Goal: Task Accomplishment & Management: Use online tool/utility

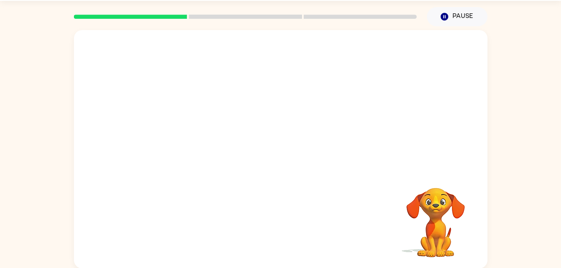
scroll to position [25, 0]
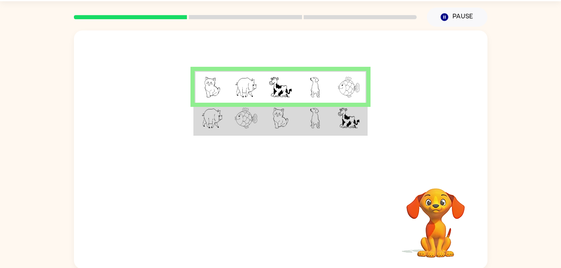
click at [280, 129] on td at bounding box center [280, 119] width 34 height 32
click at [281, 127] on img at bounding box center [281, 118] width 16 height 21
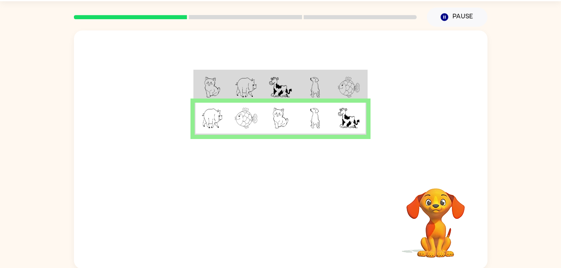
click at [280, 119] on img at bounding box center [281, 118] width 16 height 21
click at [262, 108] on td at bounding box center [246, 119] width 34 height 32
click at [247, 65] on div at bounding box center [281, 101] width 414 height 140
click at [252, 75] on td at bounding box center [246, 87] width 34 height 32
click at [159, 18] on rect at bounding box center [130, 17] width 113 height 4
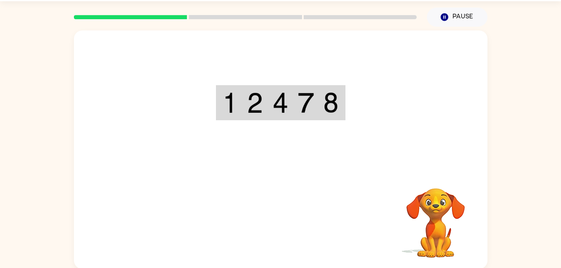
click at [76, 18] on rect at bounding box center [130, 17] width 113 height 4
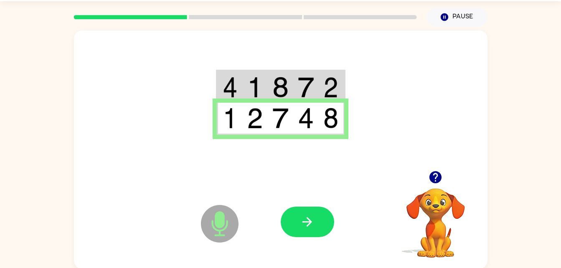
click at [241, 145] on div at bounding box center [281, 101] width 414 height 140
click at [308, 210] on button "button" at bounding box center [307, 222] width 53 height 31
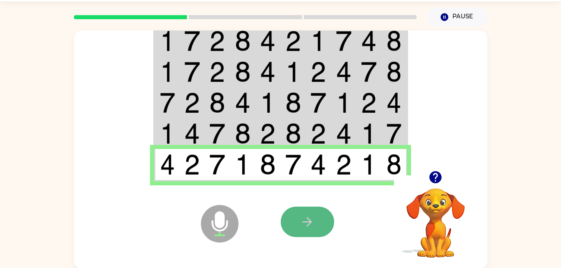
click at [304, 225] on icon "button" at bounding box center [307, 222] width 15 height 15
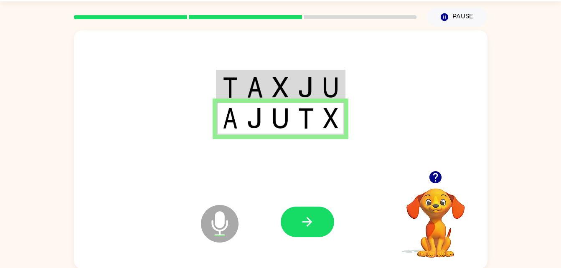
click at [308, 152] on div at bounding box center [281, 101] width 414 height 140
click at [313, 227] on icon "button" at bounding box center [307, 222] width 15 height 15
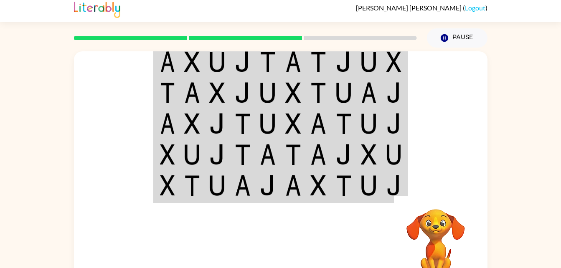
scroll to position [1, 0]
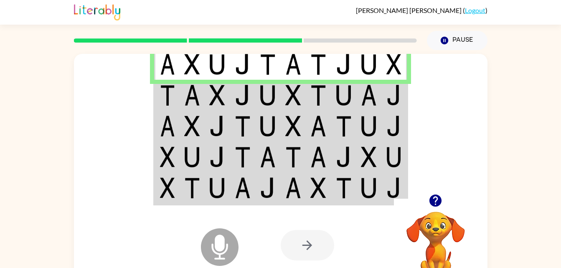
click at [310, 250] on div at bounding box center [307, 245] width 53 height 31
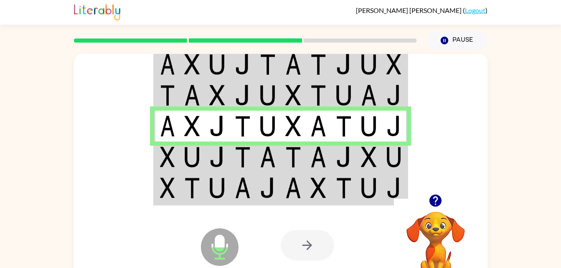
click at [183, 129] on td at bounding box center [192, 126] width 25 height 31
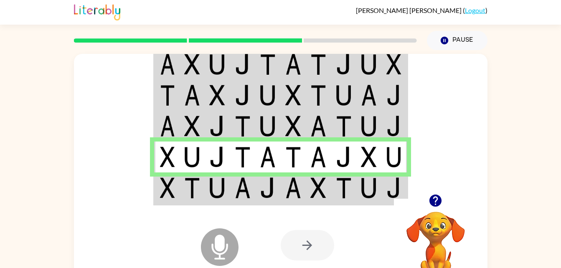
click at [397, 149] on img at bounding box center [394, 157] width 15 height 21
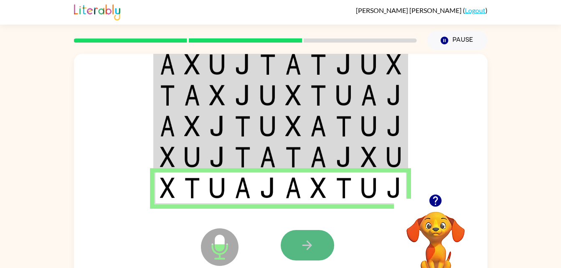
click at [314, 257] on button "button" at bounding box center [307, 245] width 53 height 31
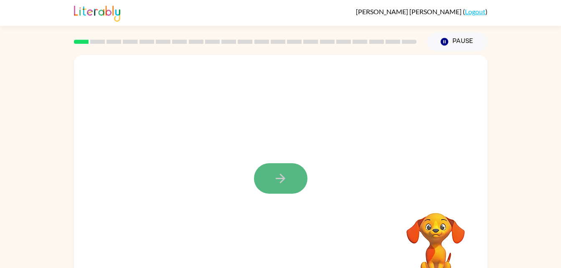
click at [300, 190] on button "button" at bounding box center [280, 178] width 53 height 31
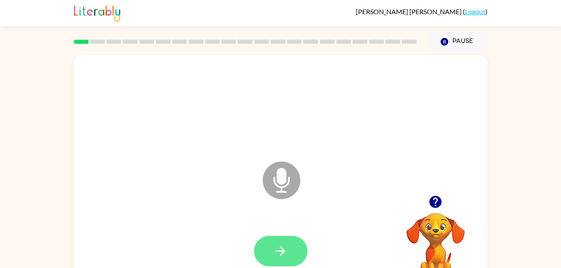
click at [291, 251] on button "button" at bounding box center [280, 251] width 53 height 31
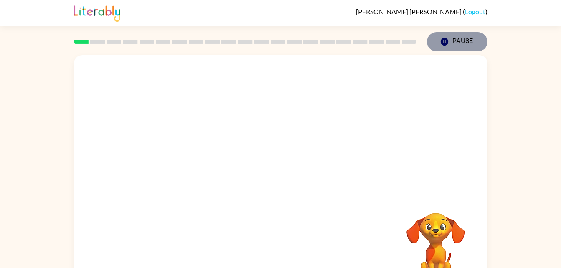
click at [460, 41] on button "Pause Pause" at bounding box center [457, 41] width 61 height 19
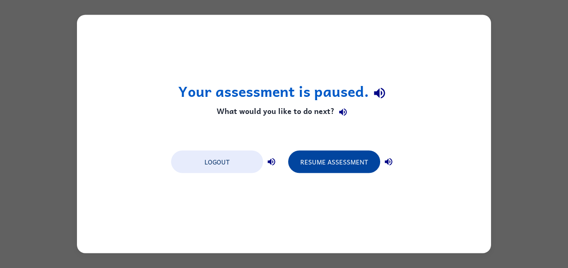
click at [336, 171] on button "Resume Assessment" at bounding box center [334, 162] width 92 height 23
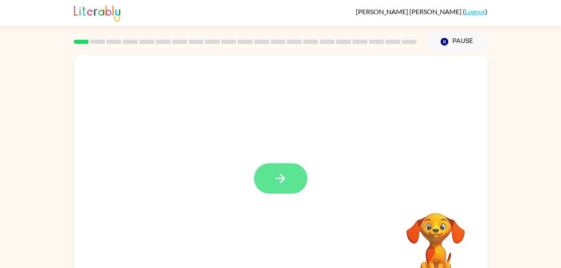
click at [286, 188] on button "button" at bounding box center [280, 178] width 53 height 31
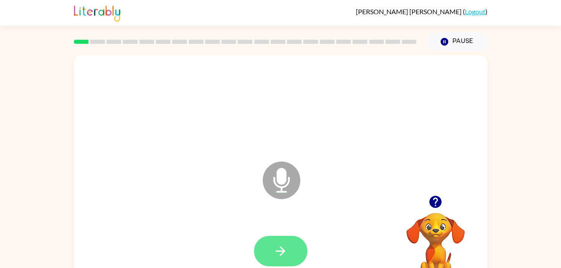
click at [268, 249] on button "button" at bounding box center [280, 251] width 53 height 31
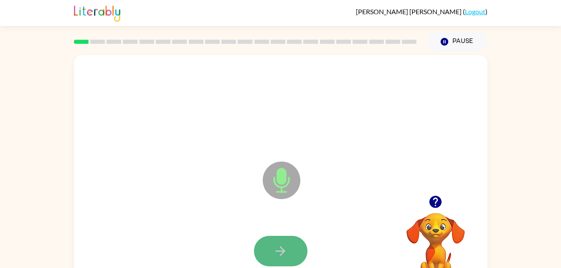
click at [292, 244] on button "button" at bounding box center [280, 251] width 53 height 31
click at [439, 206] on icon "button" at bounding box center [436, 202] width 12 height 12
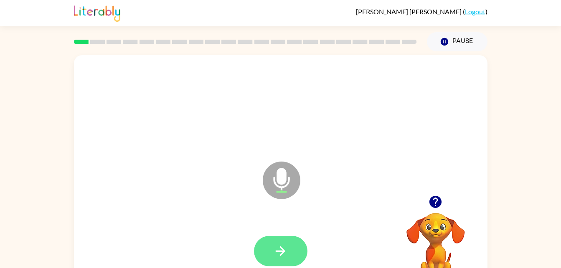
click at [257, 247] on button "button" at bounding box center [280, 251] width 53 height 31
drag, startPoint x: 265, startPoint y: 248, endPoint x: 188, endPoint y: 173, distance: 107.3
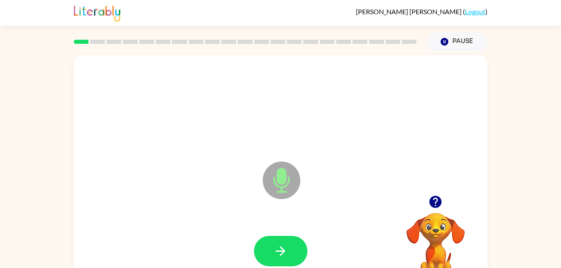
drag, startPoint x: 188, startPoint y: 173, endPoint x: 330, endPoint y: 203, distance: 145.1
click at [330, 203] on icon "Microphone The Microphone is here when it is your turn to talk" at bounding box center [323, 191] width 125 height 63
click at [280, 251] on icon "button" at bounding box center [281, 252] width 10 height 10
click at [267, 254] on button "button" at bounding box center [280, 251] width 53 height 31
click at [280, 248] on icon "button" at bounding box center [280, 251] width 15 height 15
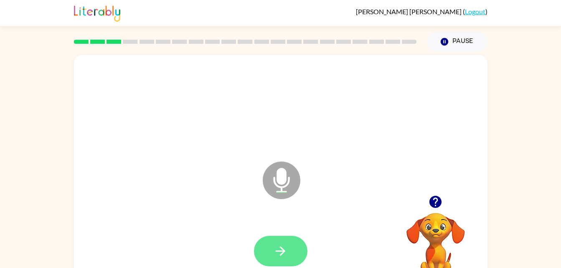
click at [298, 253] on button "button" at bounding box center [280, 251] width 53 height 31
click at [275, 239] on button "button" at bounding box center [280, 251] width 53 height 31
click at [433, 212] on button "button" at bounding box center [435, 201] width 21 height 21
click at [281, 254] on icon "button" at bounding box center [280, 251] width 15 height 15
click at [286, 255] on icon "button" at bounding box center [280, 251] width 15 height 15
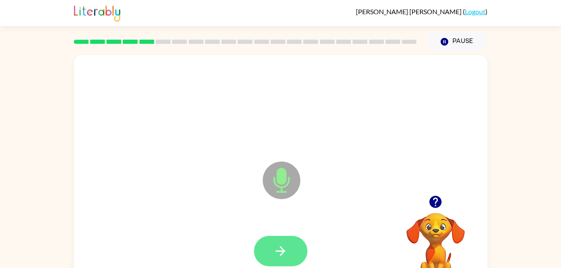
click at [287, 244] on icon "button" at bounding box center [280, 251] width 15 height 15
click at [293, 244] on button "button" at bounding box center [280, 251] width 53 height 31
click at [293, 248] on button "button" at bounding box center [280, 251] width 53 height 31
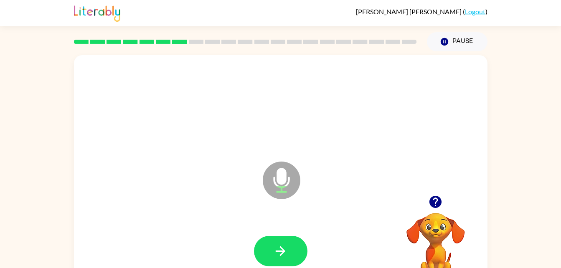
click at [444, 227] on video "Your browser must support playing .mp4 files to use Literably. Please try using…" at bounding box center [436, 242] width 84 height 84
click at [450, 238] on video "Your browser must support playing .mp4 files to use Literably. Please try using…" at bounding box center [436, 242] width 84 height 84
click at [445, 197] on button "button" at bounding box center [435, 201] width 21 height 21
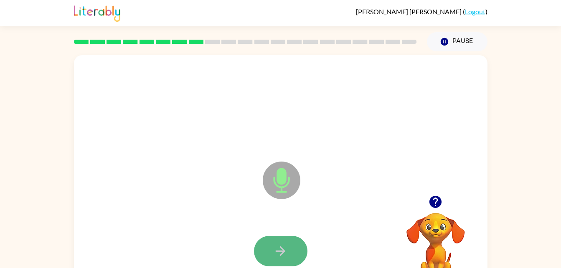
click at [297, 241] on button "button" at bounding box center [280, 251] width 53 height 31
click at [275, 255] on icon "button" at bounding box center [280, 251] width 15 height 15
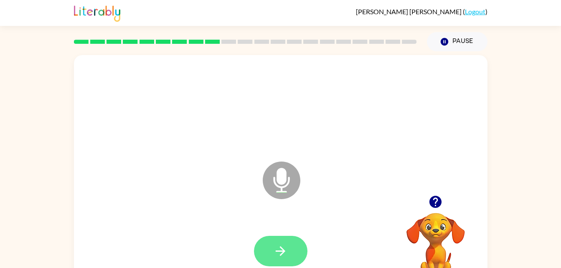
click at [275, 236] on button "button" at bounding box center [280, 251] width 53 height 31
click at [273, 248] on button "button" at bounding box center [280, 251] width 53 height 31
click at [290, 241] on button "button" at bounding box center [280, 251] width 53 height 31
click at [288, 247] on button "button" at bounding box center [280, 251] width 53 height 31
click at [290, 255] on button "button" at bounding box center [280, 251] width 53 height 31
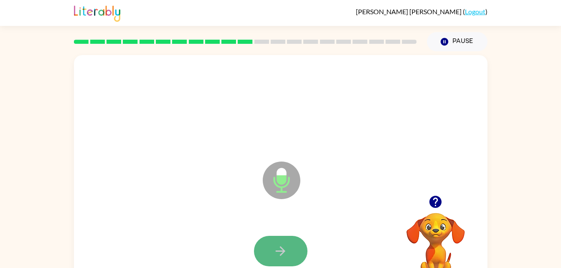
click at [289, 254] on button "button" at bounding box center [280, 251] width 53 height 31
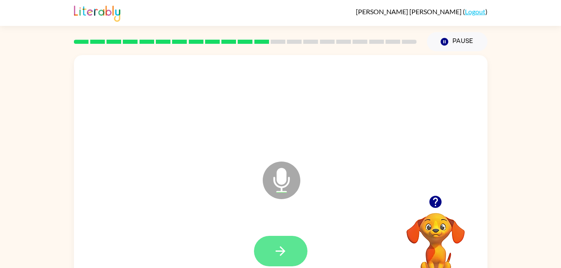
click at [290, 248] on button "button" at bounding box center [280, 251] width 53 height 31
click at [275, 240] on button "button" at bounding box center [280, 251] width 53 height 31
click at [275, 241] on button "button" at bounding box center [280, 251] width 53 height 31
click at [280, 251] on icon "button" at bounding box center [281, 252] width 10 height 10
click at [283, 252] on icon "button" at bounding box center [280, 251] width 15 height 15
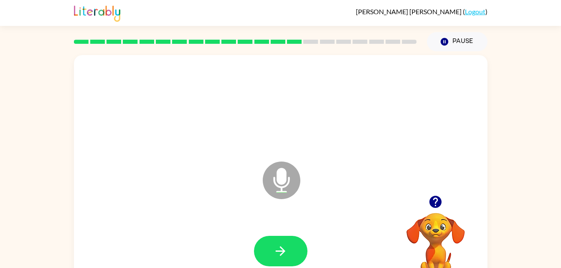
drag, startPoint x: 283, startPoint y: 252, endPoint x: 469, endPoint y: 94, distance: 244.7
click at [469, 94] on div at bounding box center [280, 106] width 397 height 69
click at [280, 243] on button "button" at bounding box center [280, 251] width 53 height 31
click at [292, 243] on button "button" at bounding box center [280, 251] width 53 height 31
click at [281, 252] on icon "button" at bounding box center [281, 252] width 10 height 10
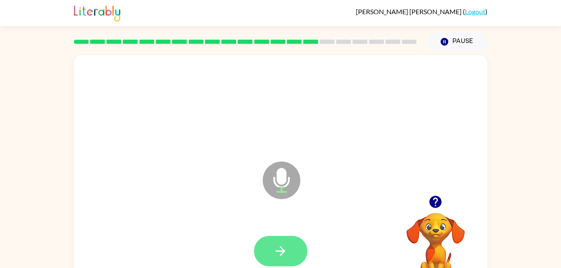
click at [284, 248] on icon "button" at bounding box center [280, 251] width 15 height 15
click at [442, 202] on icon "button" at bounding box center [436, 202] width 12 height 12
click at [268, 251] on button "button" at bounding box center [280, 251] width 53 height 31
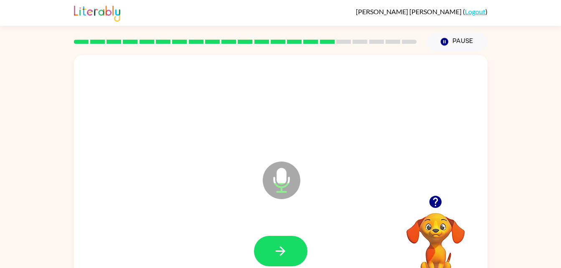
click at [427, 122] on div at bounding box center [280, 106] width 397 height 69
click at [295, 237] on button "button" at bounding box center [280, 251] width 53 height 31
click at [438, 200] on icon "button" at bounding box center [435, 202] width 15 height 15
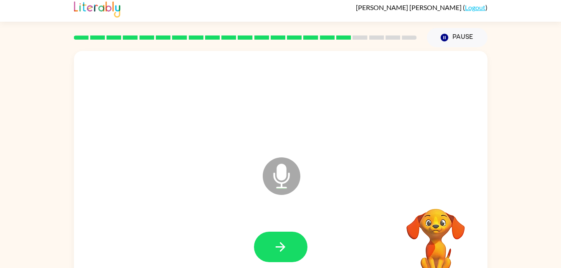
scroll to position [6, 0]
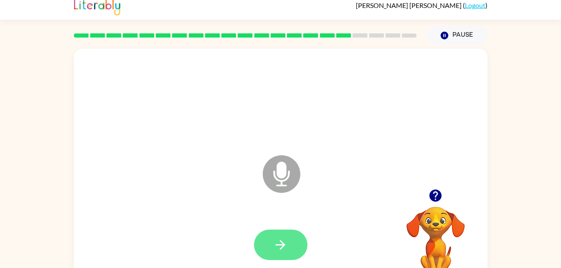
click at [294, 252] on button "button" at bounding box center [280, 245] width 53 height 31
click at [300, 239] on button "button" at bounding box center [280, 245] width 53 height 31
click at [434, 194] on icon "button" at bounding box center [436, 196] width 12 height 12
click at [272, 242] on button "button" at bounding box center [280, 245] width 53 height 31
click at [273, 238] on icon "button" at bounding box center [280, 245] width 15 height 15
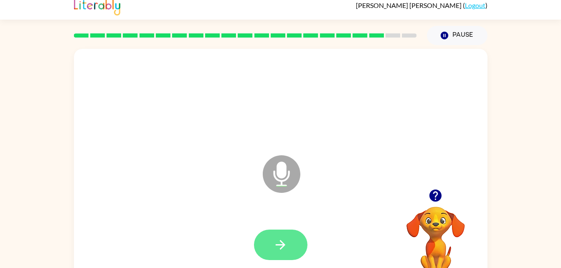
click at [280, 246] on icon "button" at bounding box center [280, 245] width 15 height 15
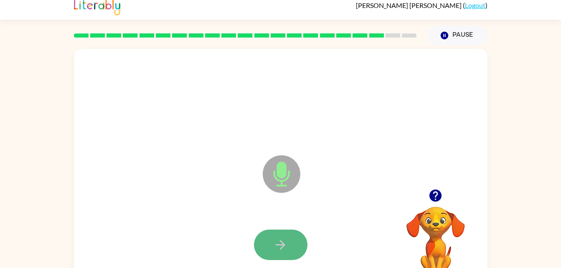
click at [280, 242] on icon "button" at bounding box center [280, 245] width 15 height 15
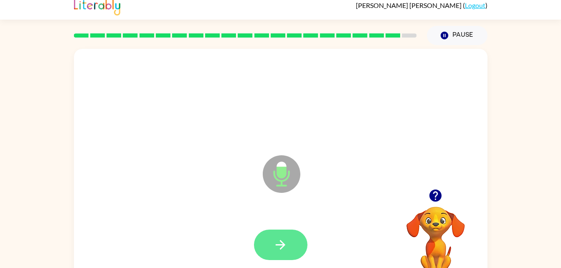
click at [266, 240] on button "button" at bounding box center [280, 245] width 53 height 31
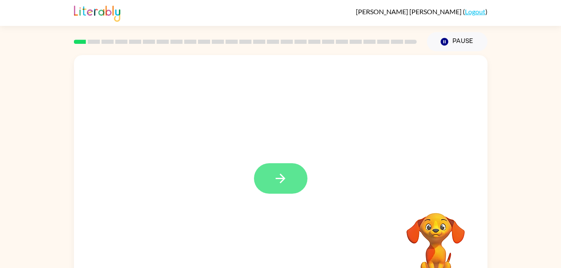
click at [287, 176] on icon "button" at bounding box center [280, 178] width 15 height 15
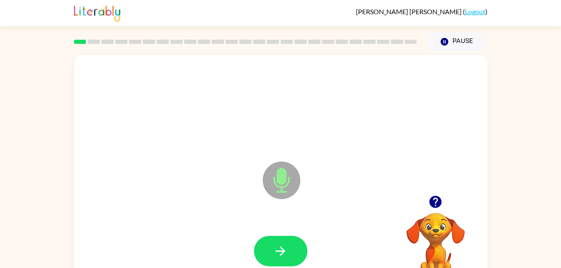
click at [245, 259] on div at bounding box center [280, 251] width 397 height 69
click at [285, 260] on button "button" at bounding box center [280, 251] width 53 height 31
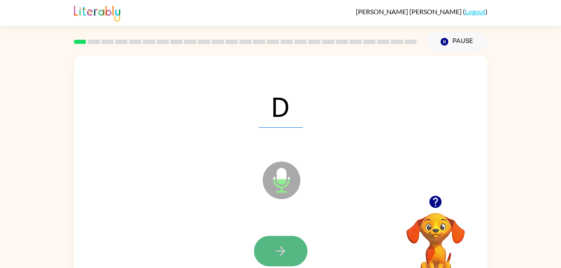
click at [288, 258] on icon "button" at bounding box center [280, 251] width 15 height 15
click at [283, 250] on icon "button" at bounding box center [281, 252] width 10 height 10
click at [276, 246] on icon "button" at bounding box center [280, 251] width 15 height 15
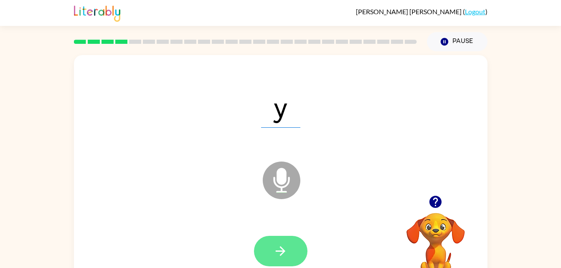
click at [296, 255] on button "button" at bounding box center [280, 251] width 53 height 31
click at [295, 255] on button "button" at bounding box center [280, 251] width 53 height 31
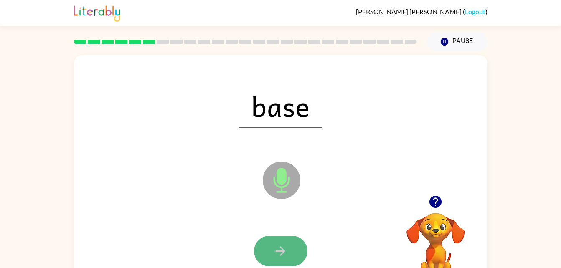
click at [296, 257] on button "button" at bounding box center [280, 251] width 53 height 31
click at [303, 251] on button "button" at bounding box center [280, 251] width 53 height 31
click at [267, 253] on button "button" at bounding box center [280, 251] width 53 height 31
click at [267, 260] on button "button" at bounding box center [280, 251] width 53 height 31
click at [293, 244] on button "button" at bounding box center [280, 251] width 53 height 31
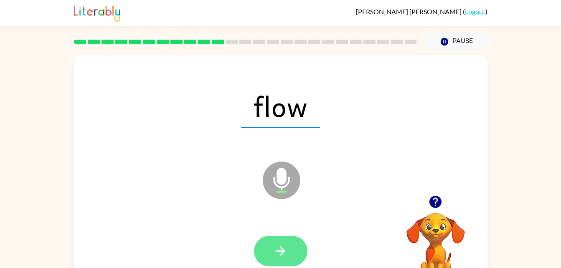
click at [269, 255] on button "button" at bounding box center [280, 251] width 53 height 31
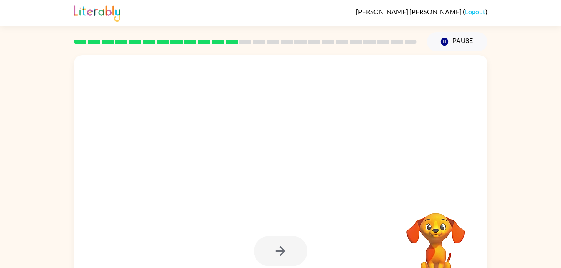
drag, startPoint x: 269, startPoint y: 255, endPoint x: 264, endPoint y: 222, distance: 33.7
click at [264, 222] on div at bounding box center [280, 251] width 397 height 69
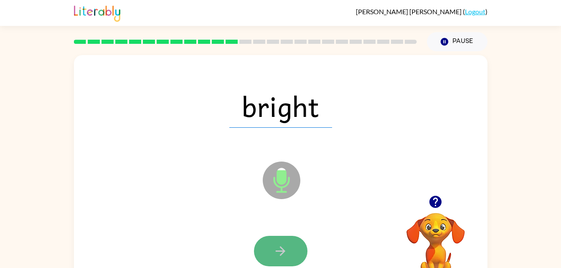
click at [279, 263] on button "button" at bounding box center [280, 251] width 53 height 31
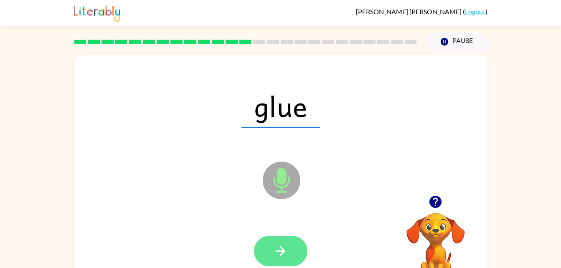
click at [279, 255] on icon "button" at bounding box center [280, 251] width 15 height 15
click at [291, 257] on button "button" at bounding box center [280, 251] width 53 height 31
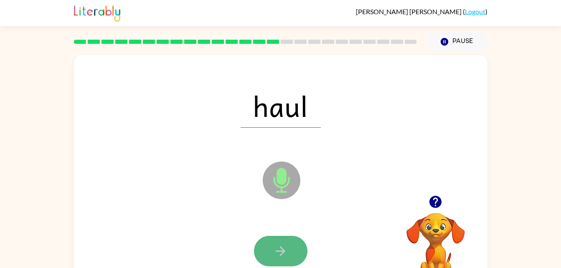
click at [289, 251] on button "button" at bounding box center [280, 251] width 53 height 31
click at [301, 248] on button "button" at bounding box center [280, 251] width 53 height 31
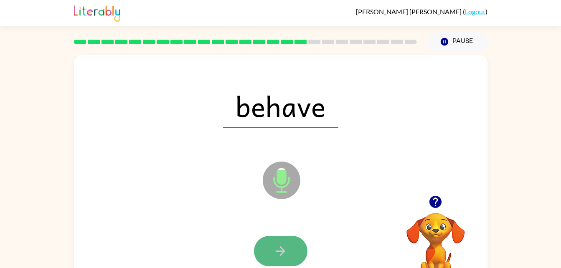
click at [299, 247] on button "button" at bounding box center [280, 251] width 53 height 31
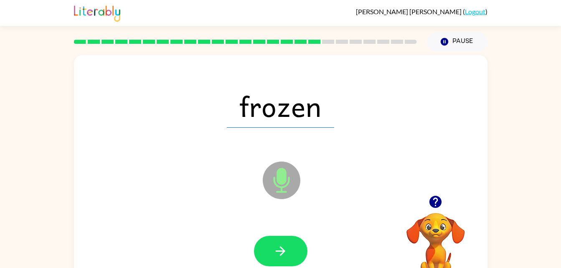
click at [299, 247] on button "button" at bounding box center [280, 251] width 53 height 31
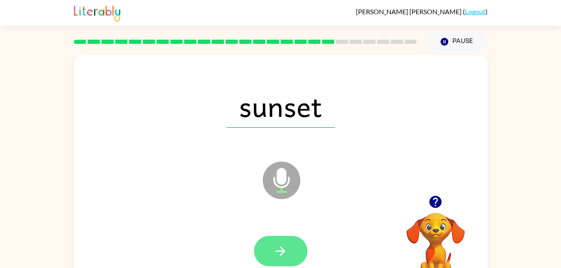
click at [285, 257] on icon "button" at bounding box center [280, 251] width 15 height 15
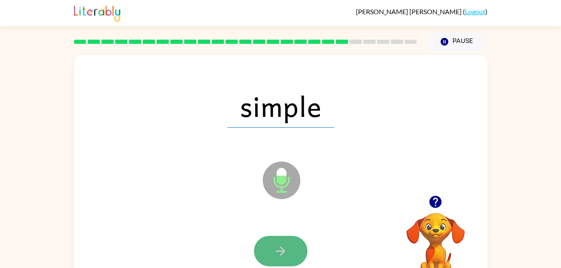
click at [300, 261] on button "button" at bounding box center [280, 251] width 53 height 31
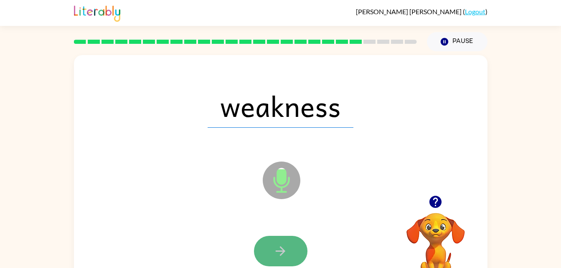
click at [288, 246] on button "button" at bounding box center [280, 251] width 53 height 31
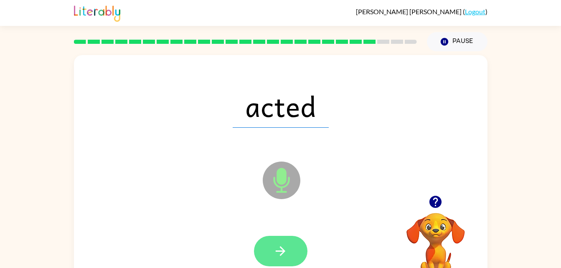
click at [290, 252] on button "button" at bounding box center [280, 251] width 53 height 31
click at [283, 258] on icon "button" at bounding box center [280, 251] width 15 height 15
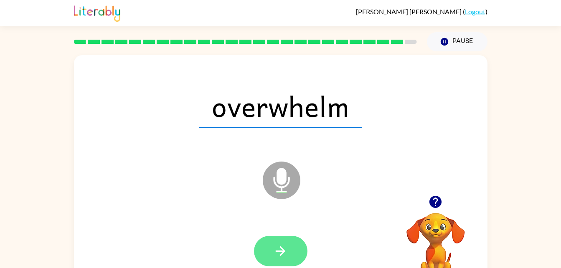
click at [257, 254] on button "button" at bounding box center [280, 251] width 53 height 31
